Goal: Task Accomplishment & Management: Manage account settings

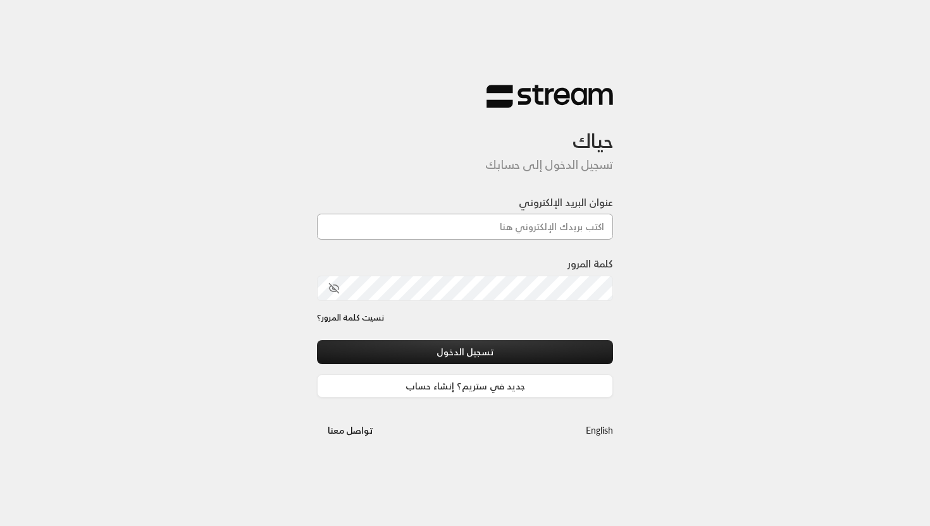
type input "[EMAIL_ADDRESS][DOMAIN_NAME]"
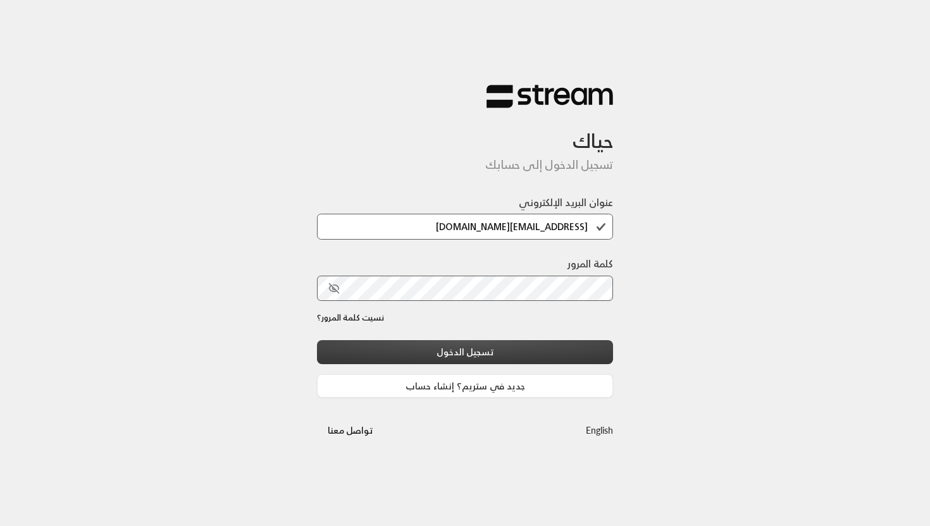
click at [478, 350] on button "تسجيل الدخول" at bounding box center [465, 351] width 296 height 23
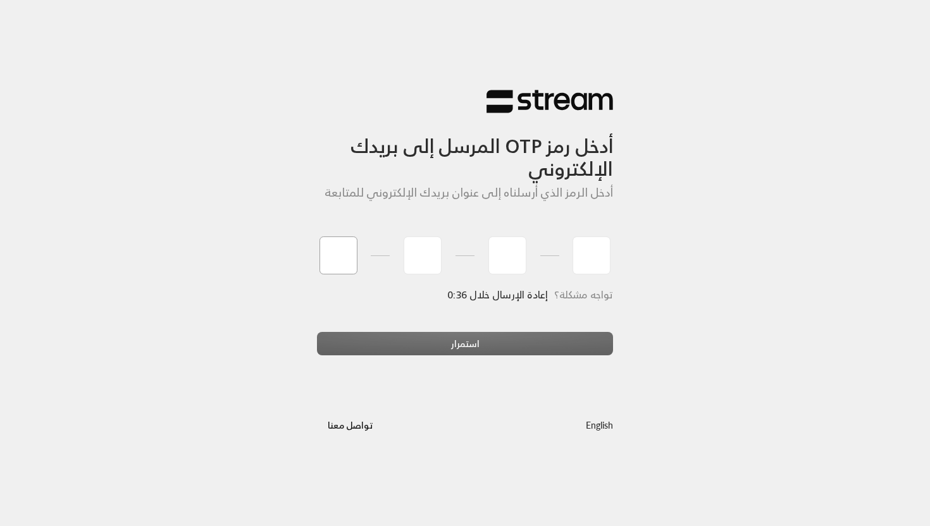
type input "9"
type input "0"
type input "4"
type input "2"
click at [439, 341] on div "استمرار" at bounding box center [465, 349] width 296 height 34
